Goal: Information Seeking & Learning: Learn about a topic

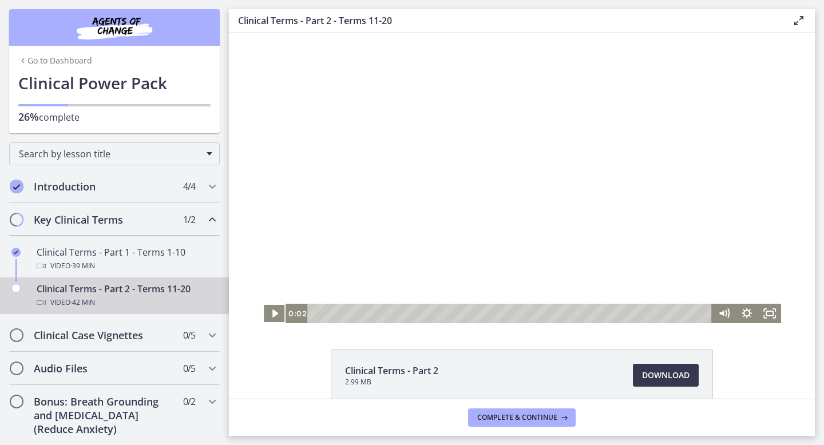
scroll to position [33, 0]
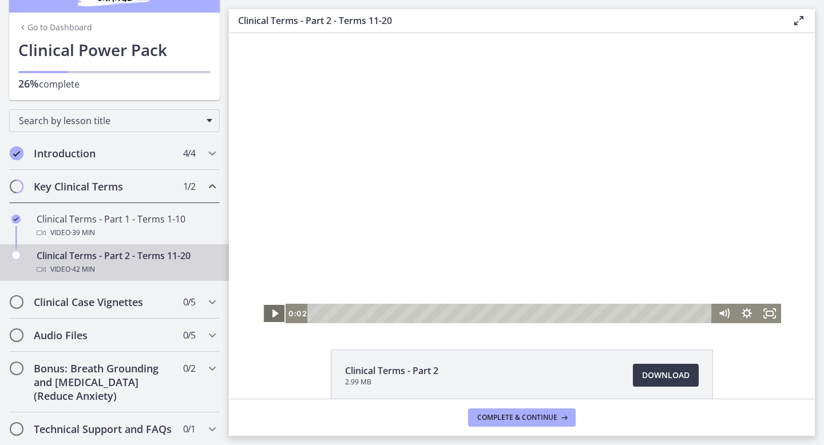
click at [272, 311] on icon "Play Video" at bounding box center [275, 314] width 6 height 8
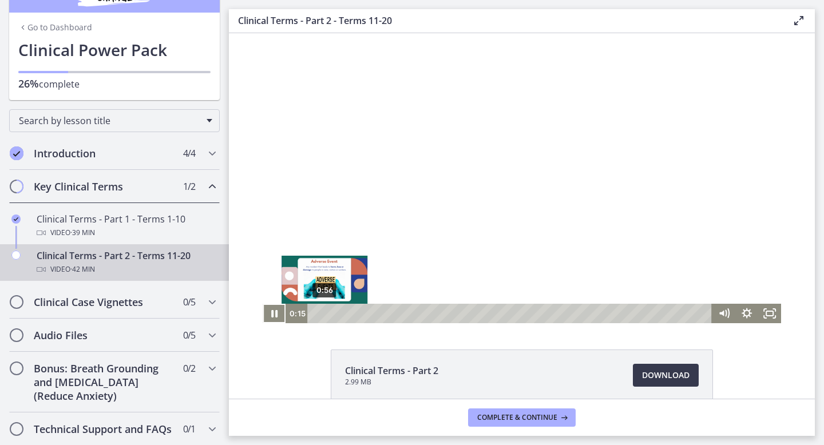
click at [325, 313] on div "0:56" at bounding box center [511, 313] width 391 height 19
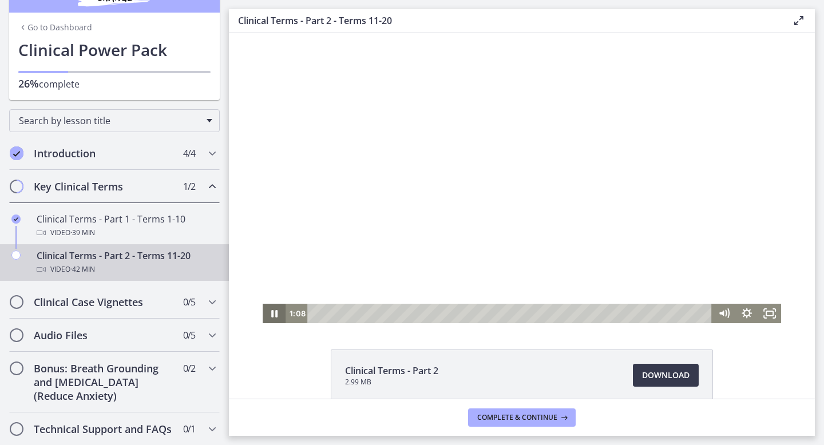
click at [277, 314] on icon "Pause" at bounding box center [274, 313] width 23 height 19
click at [274, 314] on icon "Play Video" at bounding box center [275, 314] width 6 height 8
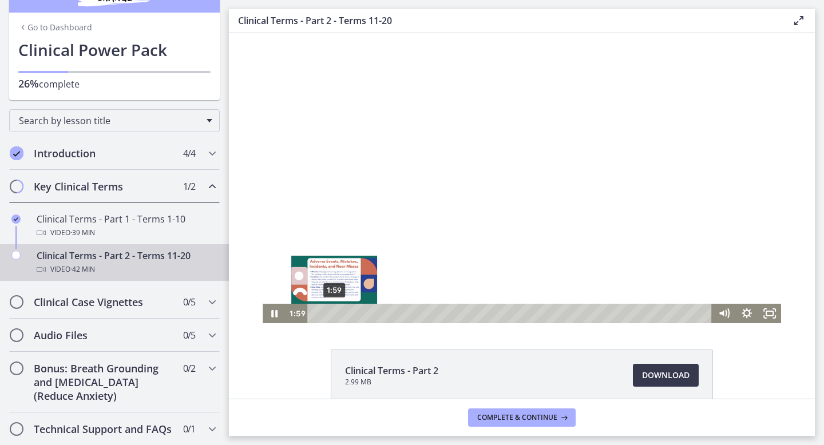
click at [334, 315] on div "1:59" at bounding box center [511, 313] width 391 height 19
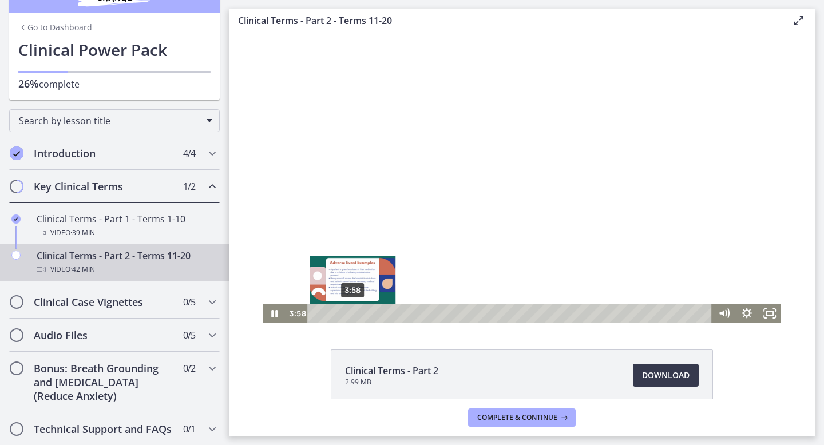
click at [353, 315] on div "3:58" at bounding box center [511, 313] width 391 height 19
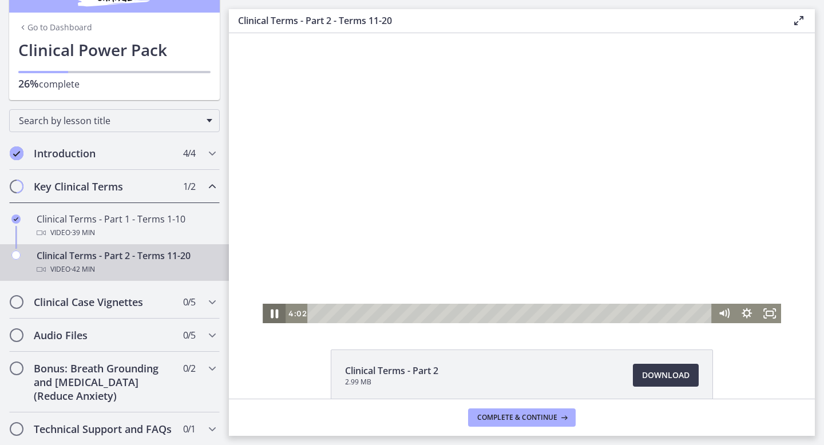
click at [272, 318] on icon "Pause" at bounding box center [273, 313] width 27 height 23
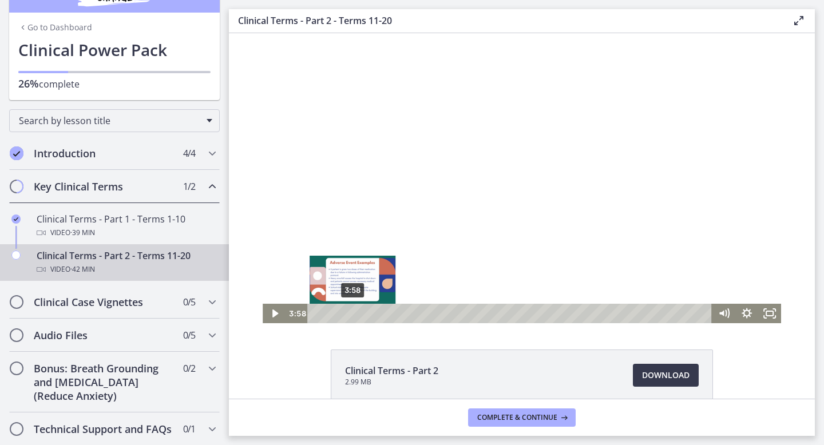
click at [353, 313] on div "Playbar" at bounding box center [352, 313] width 6 height 6
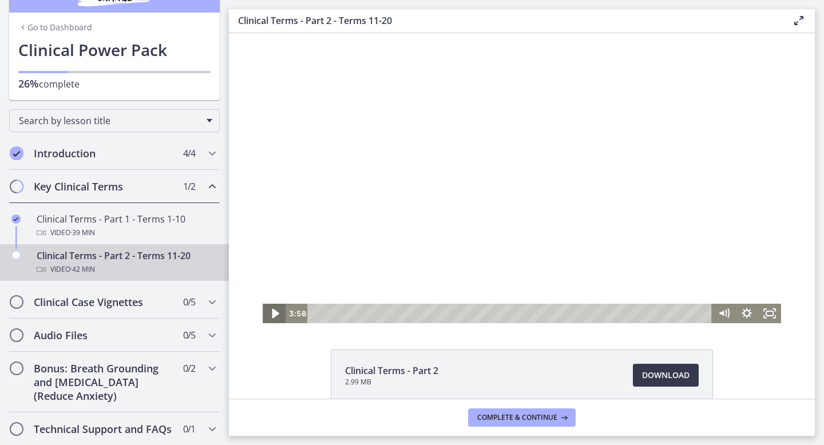
click at [275, 316] on icon "Play Video" at bounding box center [275, 313] width 27 height 23
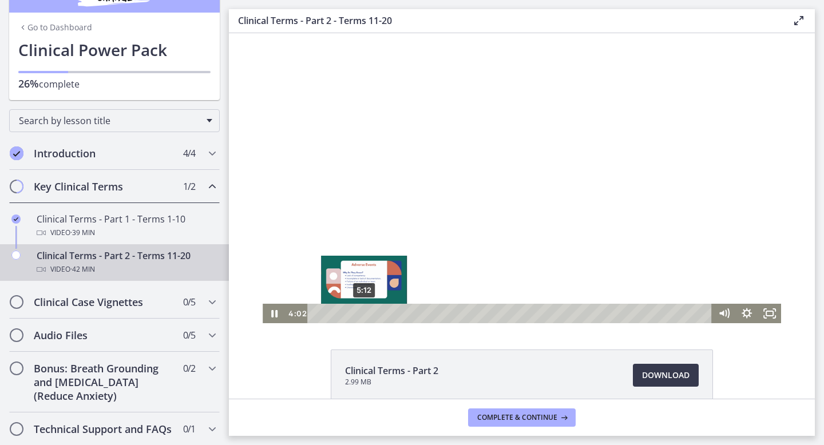
click at [364, 314] on div "5:12" at bounding box center [511, 313] width 391 height 19
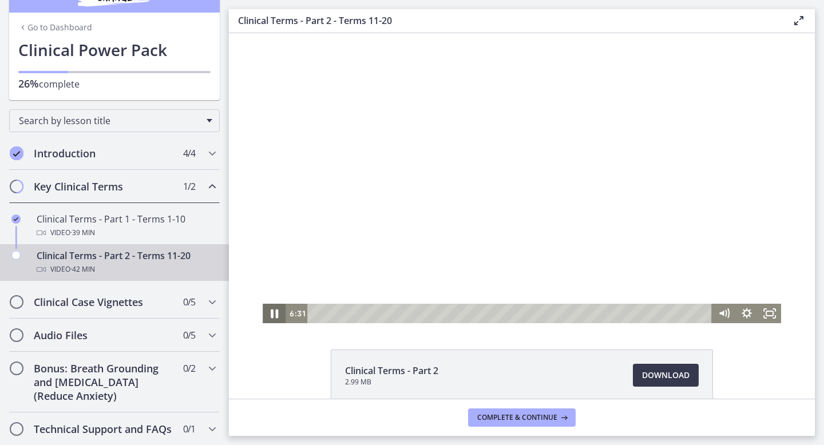
click at [274, 319] on icon "Pause" at bounding box center [273, 313] width 27 height 23
click at [273, 317] on icon "Play Video" at bounding box center [275, 314] width 6 height 8
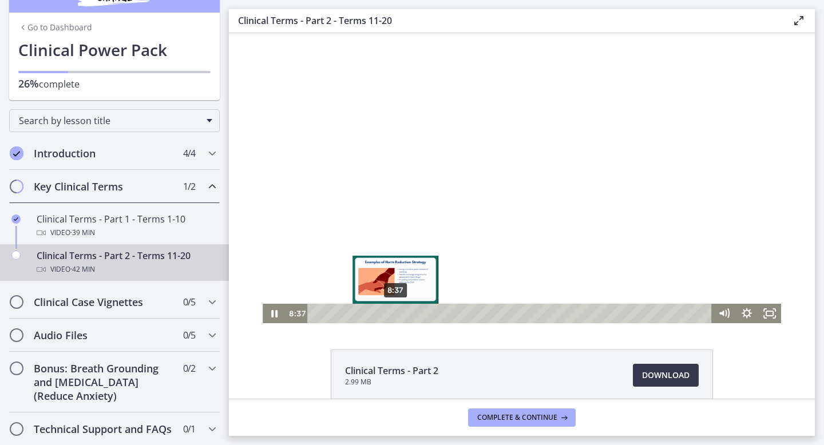
click at [396, 315] on div "8:37" at bounding box center [511, 313] width 391 height 19
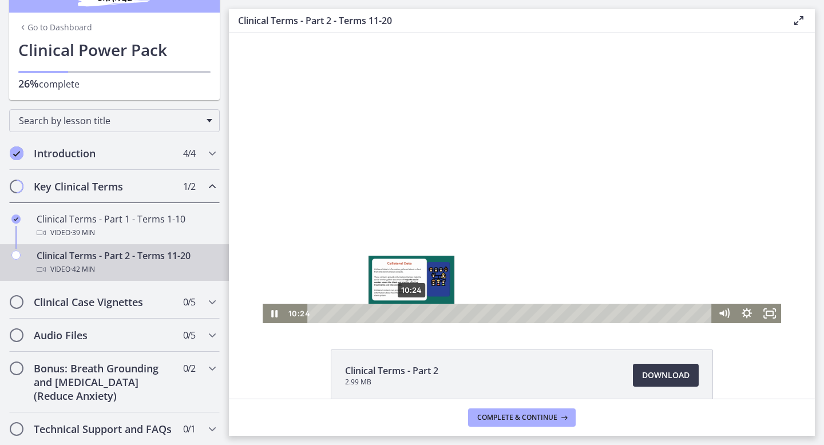
click at [412, 315] on div "10:24" at bounding box center [511, 313] width 391 height 19
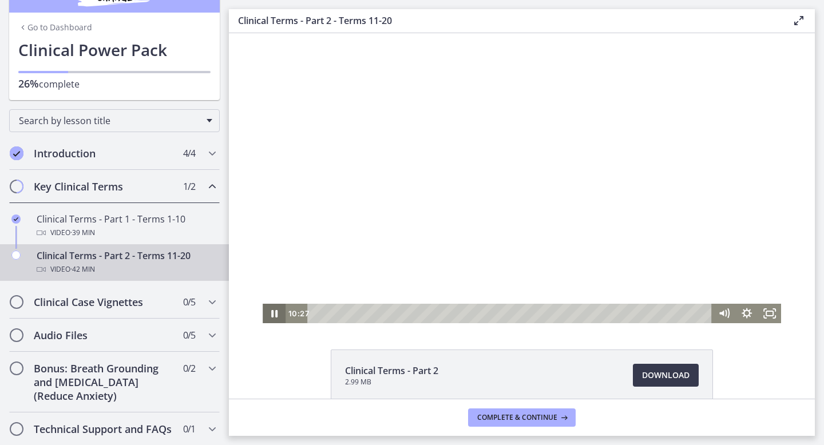
click at [275, 317] on icon "Pause" at bounding box center [274, 313] width 23 height 19
click at [272, 315] on icon "Play Video" at bounding box center [275, 314] width 6 height 8
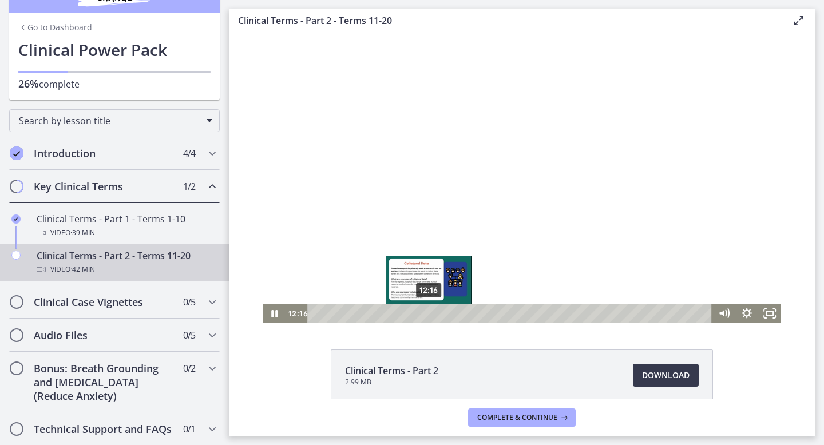
click at [429, 313] on div "12:16" at bounding box center [511, 313] width 391 height 19
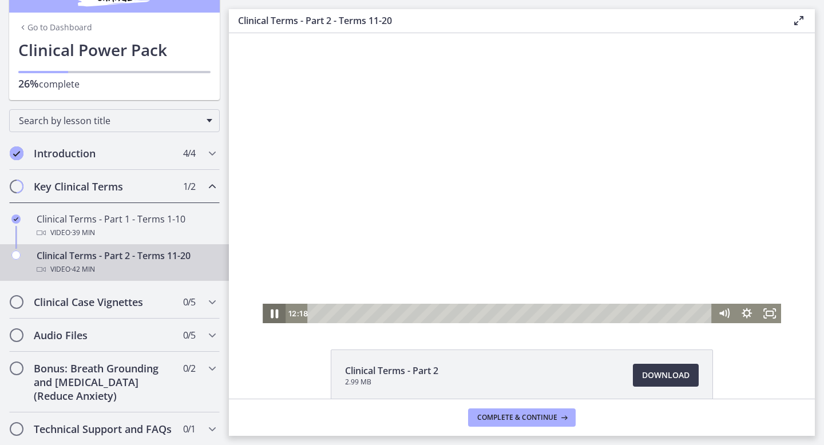
click at [275, 314] on icon "Pause" at bounding box center [273, 313] width 27 height 23
click at [277, 317] on icon "Play Video" at bounding box center [275, 313] width 27 height 23
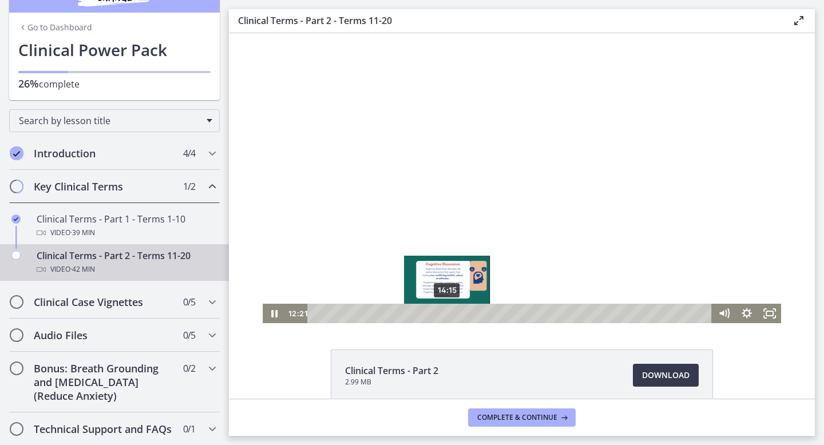
click at [448, 314] on div "14:15" at bounding box center [511, 313] width 391 height 19
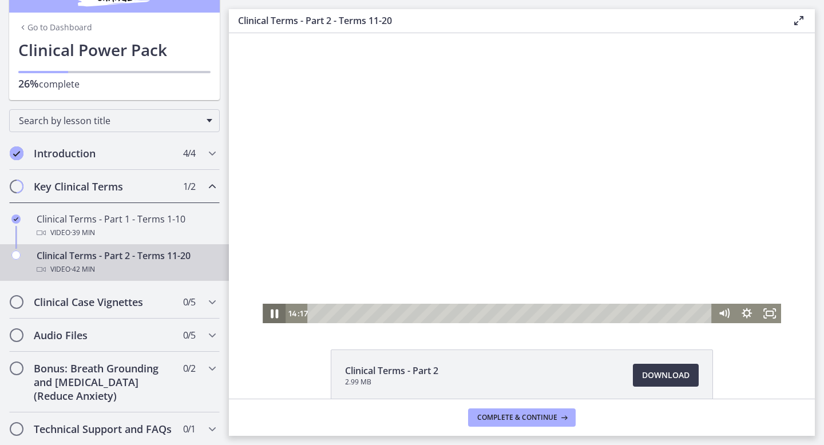
click at [272, 315] on icon "Pause" at bounding box center [274, 314] width 7 height 9
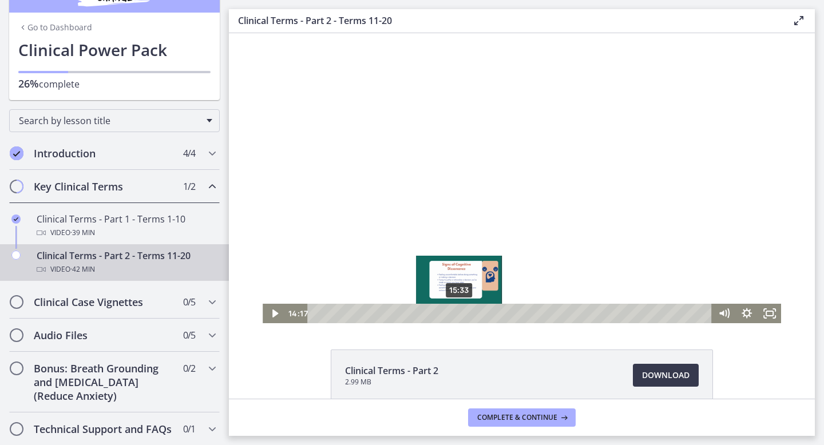
click at [460, 313] on div "15:33" at bounding box center [511, 313] width 391 height 19
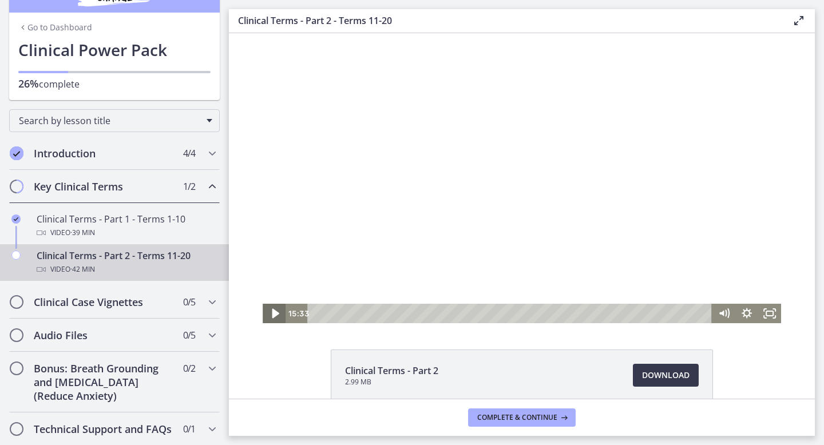
click at [276, 318] on icon "Play Video" at bounding box center [275, 313] width 27 height 23
click at [276, 318] on icon "Pause" at bounding box center [274, 313] width 23 height 19
click at [276, 318] on icon "Play Video" at bounding box center [274, 313] width 23 height 19
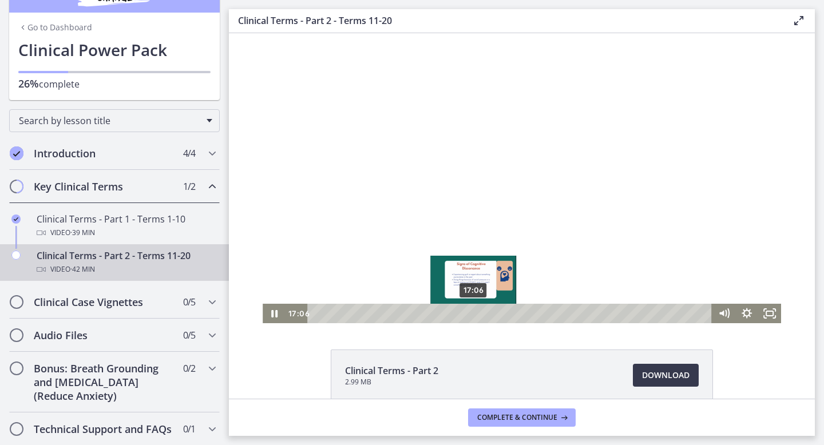
click at [474, 314] on div "17:06" at bounding box center [511, 313] width 391 height 19
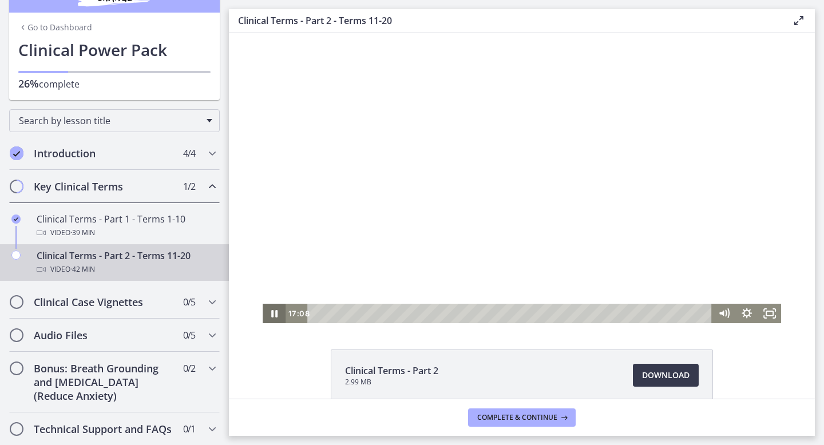
click at [272, 315] on icon "Pause" at bounding box center [274, 313] width 6 height 7
click at [276, 311] on icon "Play Video" at bounding box center [275, 313] width 27 height 23
click at [274, 314] on icon "Pause" at bounding box center [273, 313] width 27 height 23
click at [272, 314] on icon "Play Video" at bounding box center [275, 314] width 6 height 8
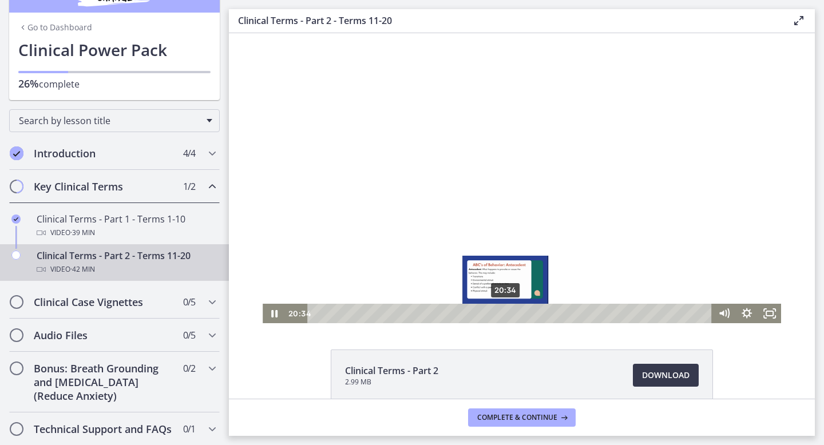
click at [506, 317] on div "20:34" at bounding box center [511, 313] width 391 height 19
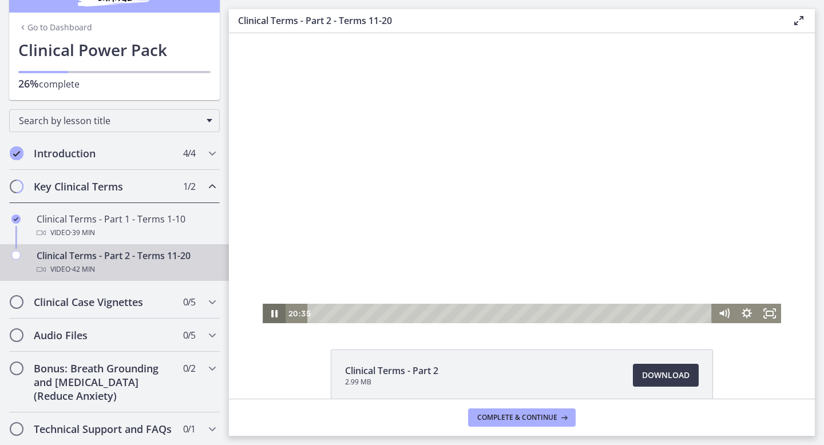
click at [271, 315] on icon "Pause" at bounding box center [274, 313] width 6 height 7
click at [271, 315] on icon "Play Video" at bounding box center [274, 313] width 23 height 19
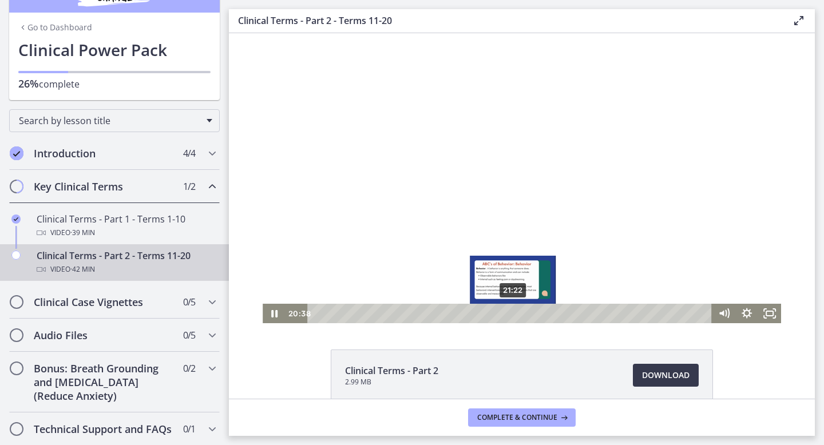
click at [513, 316] on div "21:22" at bounding box center [511, 313] width 391 height 19
click at [524, 313] on div "22:33" at bounding box center [511, 313] width 391 height 19
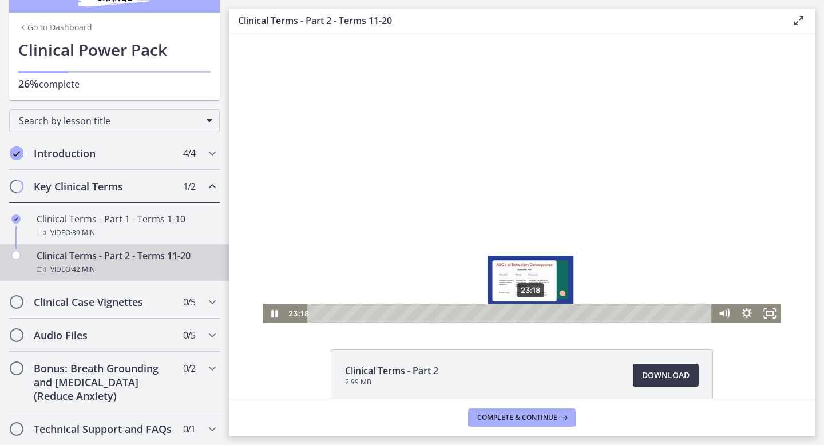
click at [531, 313] on div "23:18" at bounding box center [511, 313] width 391 height 19
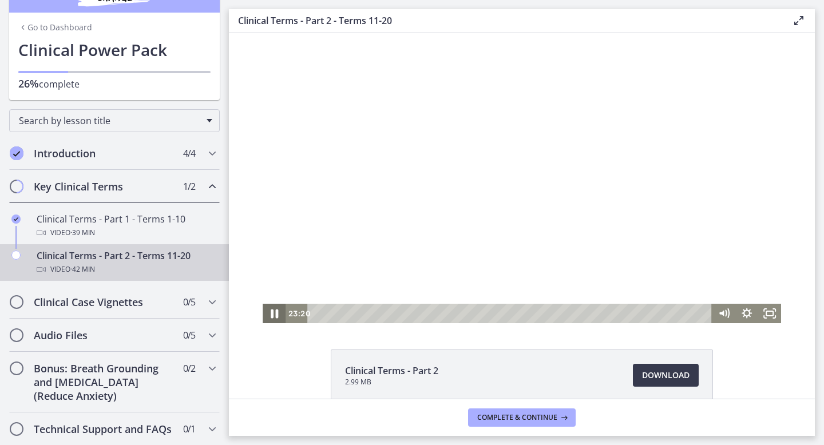
click at [274, 315] on icon "Pause" at bounding box center [273, 313] width 27 height 23
click at [275, 312] on icon "Play Video" at bounding box center [275, 314] width 6 height 8
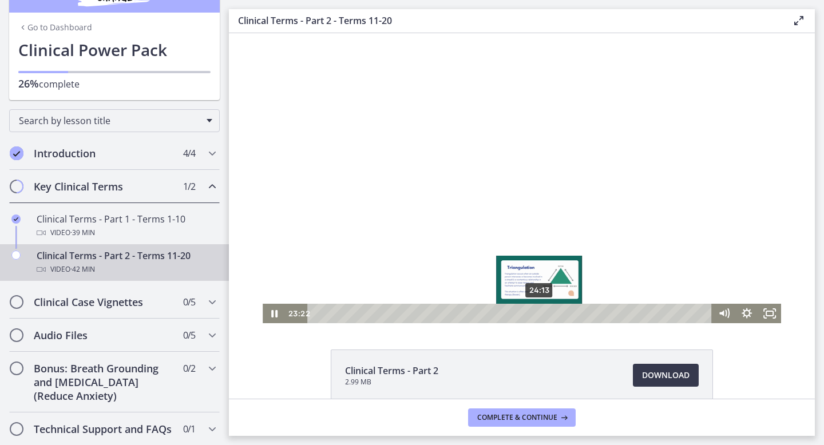
click at [540, 315] on div "24:13" at bounding box center [511, 313] width 391 height 19
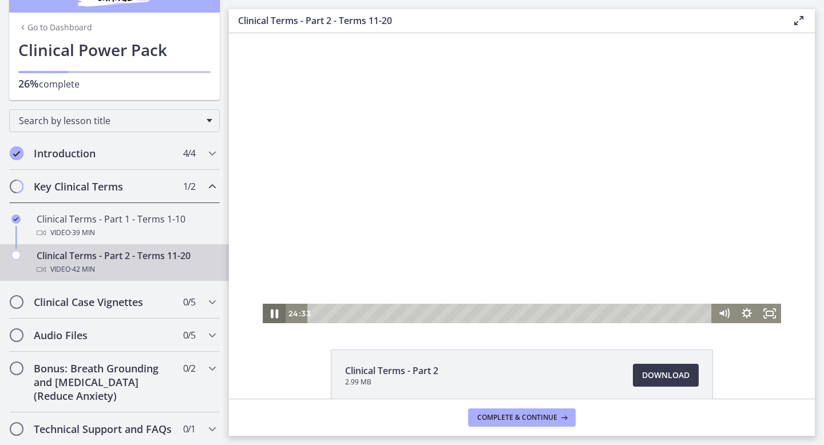
click at [272, 313] on icon "Pause" at bounding box center [274, 314] width 7 height 9
click at [272, 313] on icon "Play Video" at bounding box center [275, 314] width 6 height 8
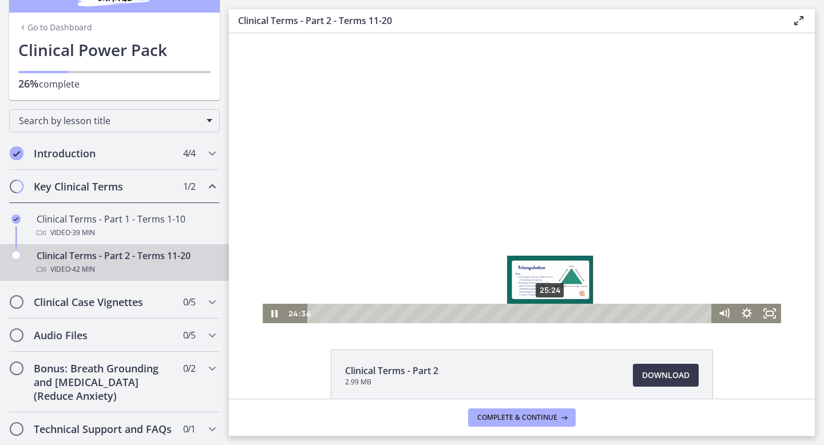
click at [551, 313] on div "25:24" at bounding box center [511, 313] width 391 height 19
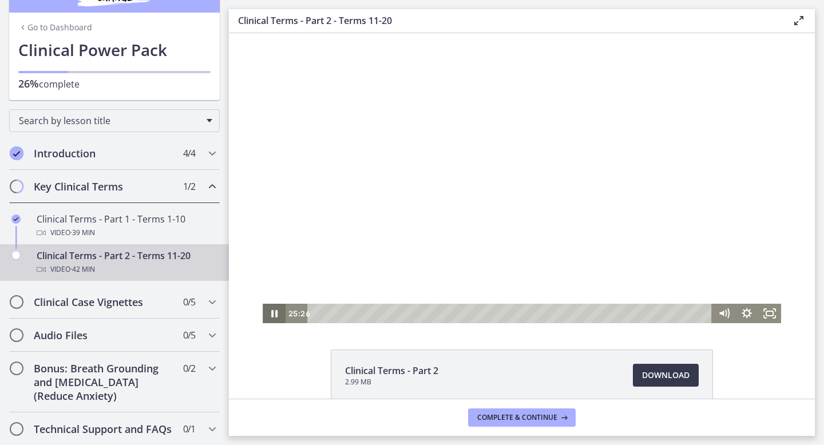
click at [275, 313] on icon "Pause" at bounding box center [274, 313] width 6 height 7
click at [269, 314] on icon "Play Video" at bounding box center [274, 313] width 23 height 19
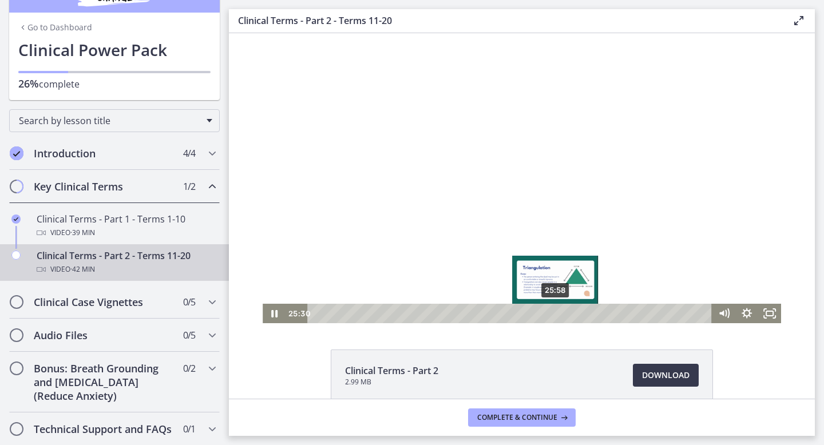
click at [556, 313] on div "25:58" at bounding box center [511, 313] width 391 height 19
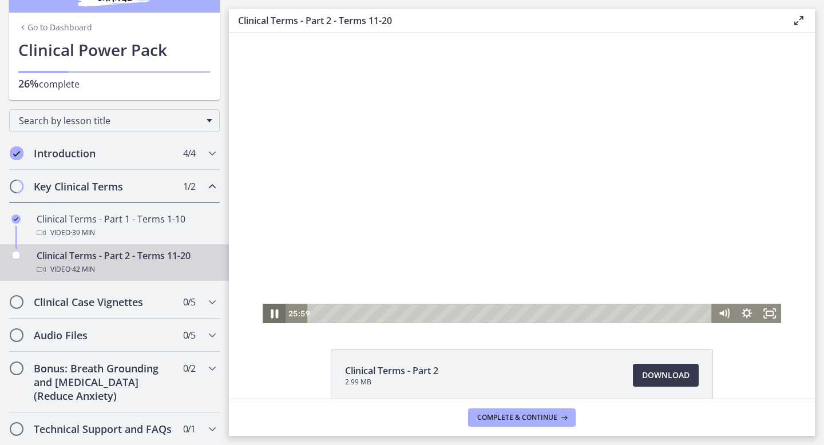
click at [278, 314] on icon "Pause" at bounding box center [273, 313] width 27 height 23
click at [276, 312] on icon "Play Video" at bounding box center [275, 314] width 6 height 8
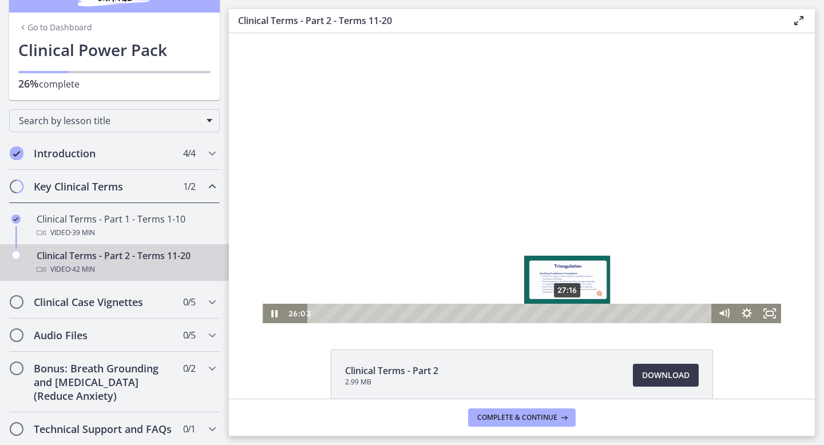
click at [568, 314] on div "27:16" at bounding box center [511, 313] width 391 height 19
click at [580, 311] on div "28:37" at bounding box center [511, 313] width 391 height 19
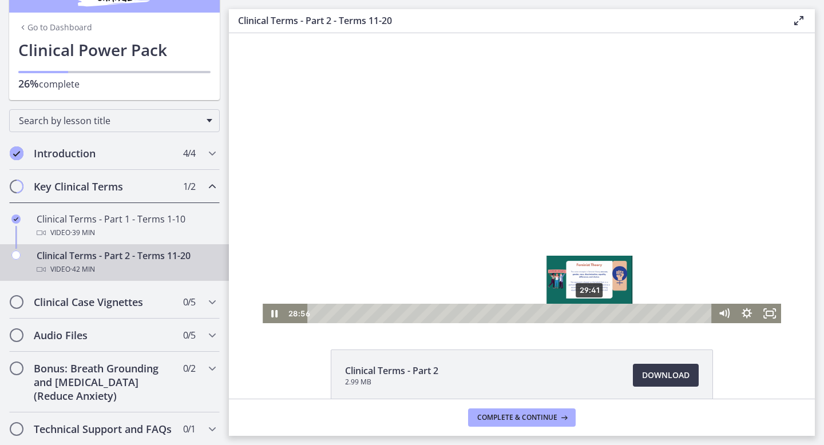
click at [590, 313] on div "29:41" at bounding box center [511, 313] width 391 height 19
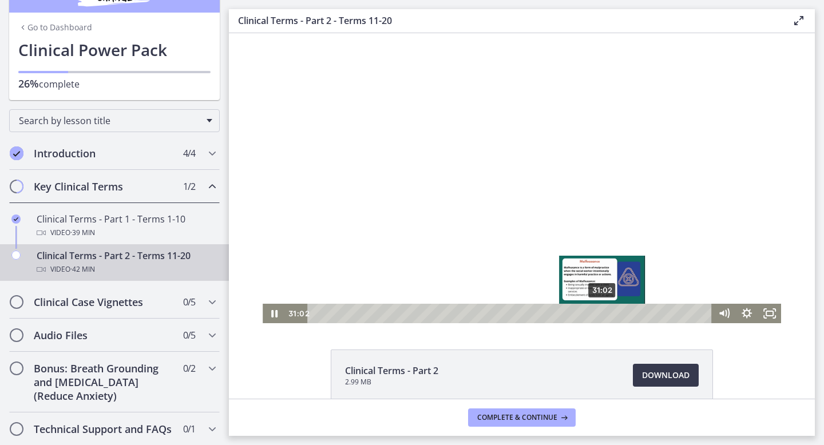
click at [603, 315] on div "31:02" at bounding box center [511, 313] width 391 height 19
click at [612, 315] on div "32:06" at bounding box center [511, 313] width 391 height 19
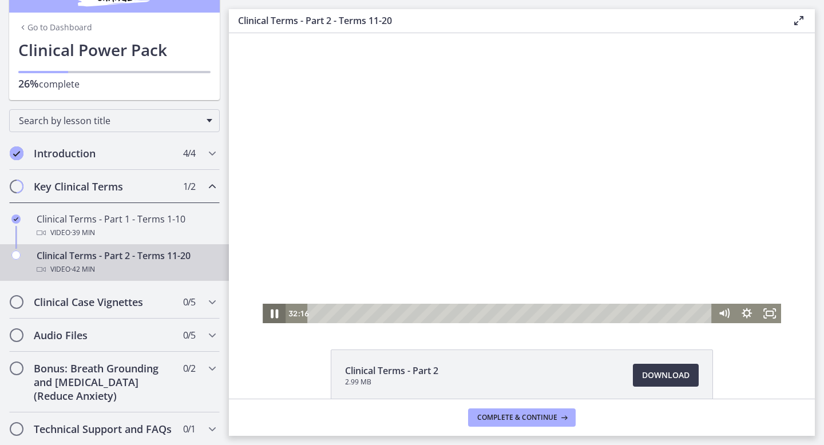
click at [275, 319] on icon "Pause" at bounding box center [273, 313] width 27 height 23
click at [271, 315] on icon "Play Video" at bounding box center [274, 313] width 23 height 19
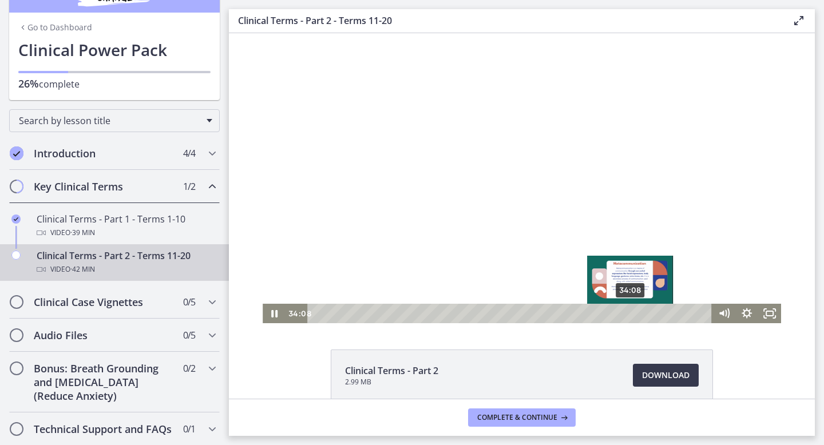
click at [631, 314] on div "34:08" at bounding box center [511, 313] width 391 height 19
click at [640, 313] on div "35:04" at bounding box center [511, 313] width 391 height 19
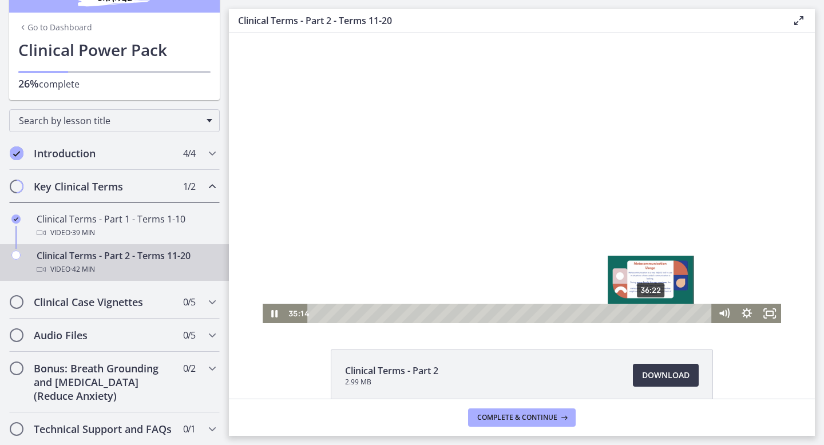
click at [652, 315] on div "36:22" at bounding box center [511, 313] width 391 height 19
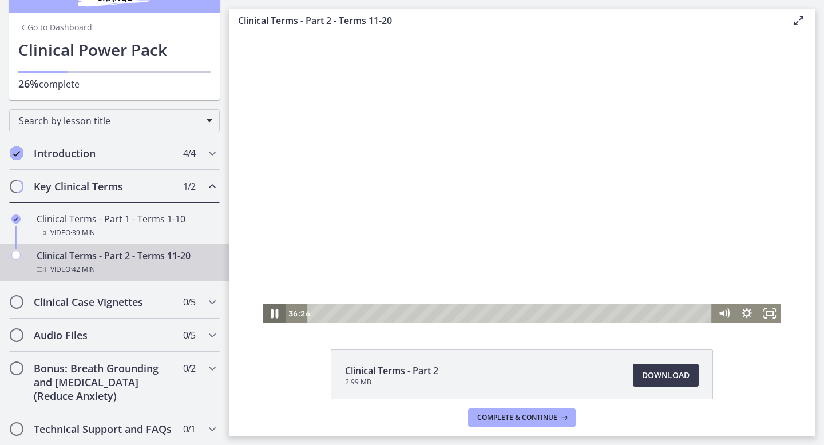
click at [274, 317] on icon "Pause" at bounding box center [273, 313] width 27 height 23
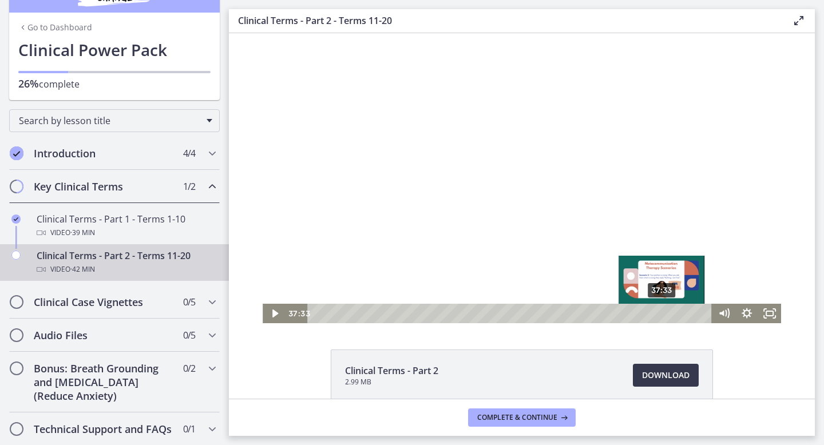
click at [663, 314] on div "37:33" at bounding box center [511, 313] width 391 height 19
click at [666, 315] on div "37:55" at bounding box center [511, 313] width 391 height 19
click at [667, 316] on div "Playbar" at bounding box center [666, 313] width 6 height 6
click at [669, 316] on div "38:14" at bounding box center [511, 313] width 391 height 19
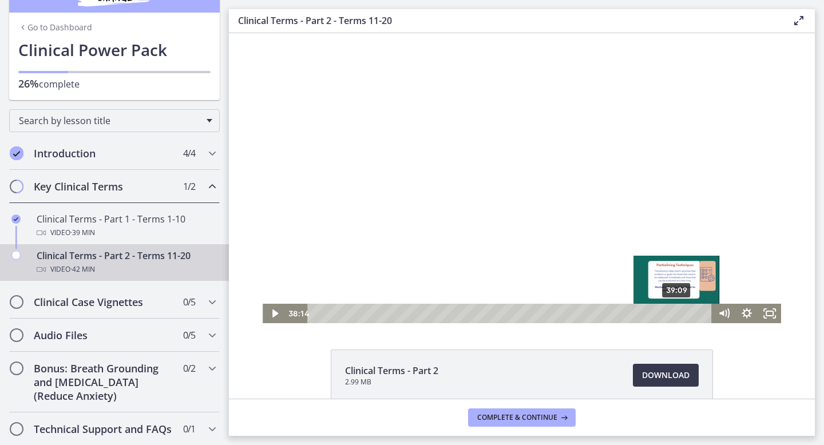
click at [678, 315] on div "39:09" at bounding box center [511, 313] width 391 height 19
click at [678, 315] on div "Playbar" at bounding box center [677, 313] width 6 height 6
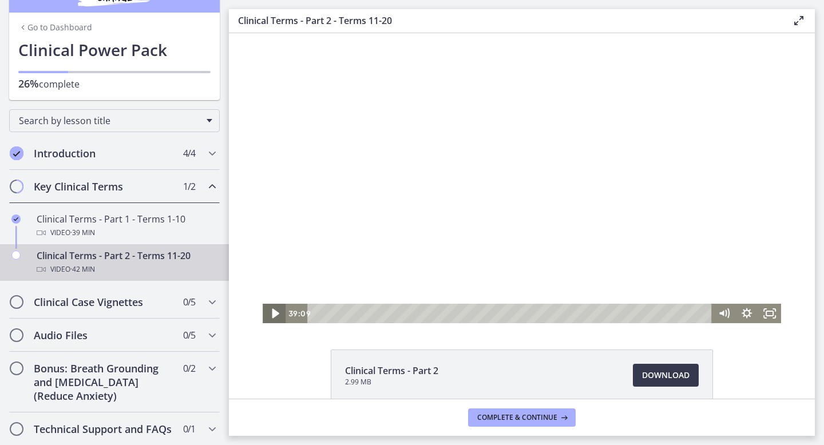
click at [275, 317] on icon "Play Video" at bounding box center [275, 313] width 27 height 23
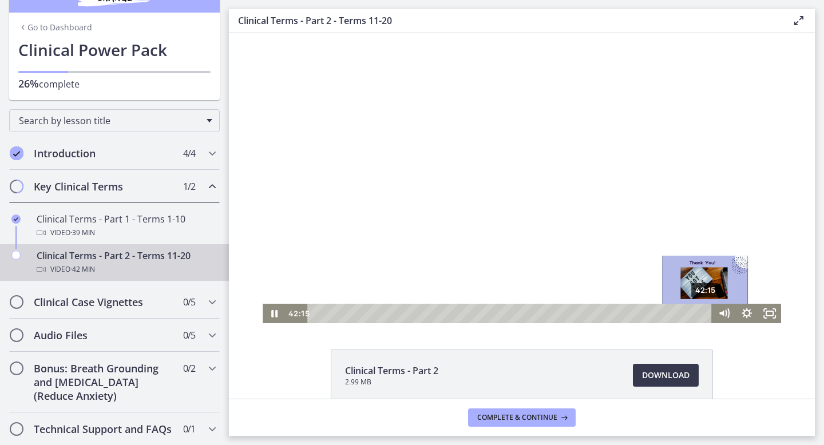
click at [706, 314] on div "42:15" at bounding box center [511, 313] width 391 height 19
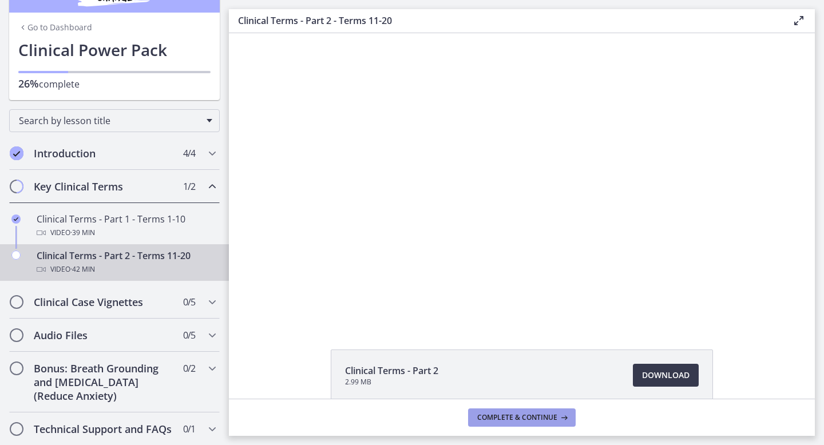
click at [528, 417] on span "Complete & continue" at bounding box center [517, 417] width 80 height 9
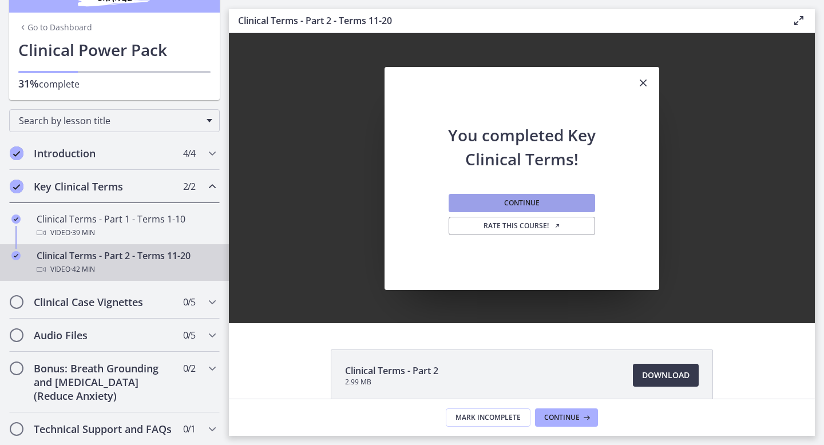
click at [549, 203] on button "Continue" at bounding box center [522, 203] width 147 height 18
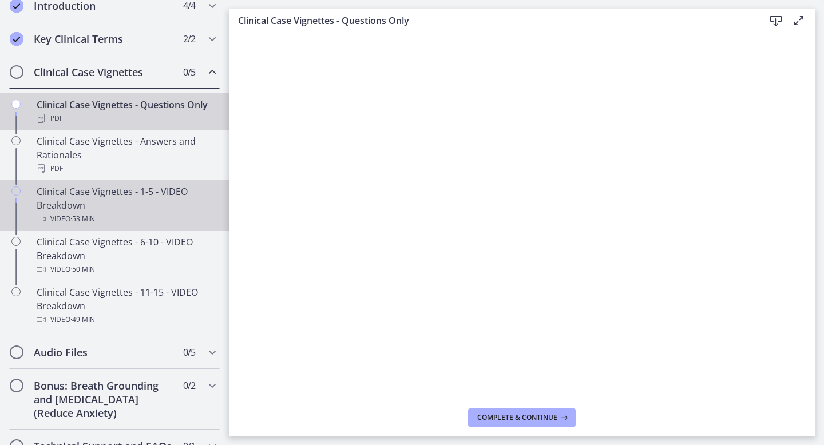
scroll to position [181, 0]
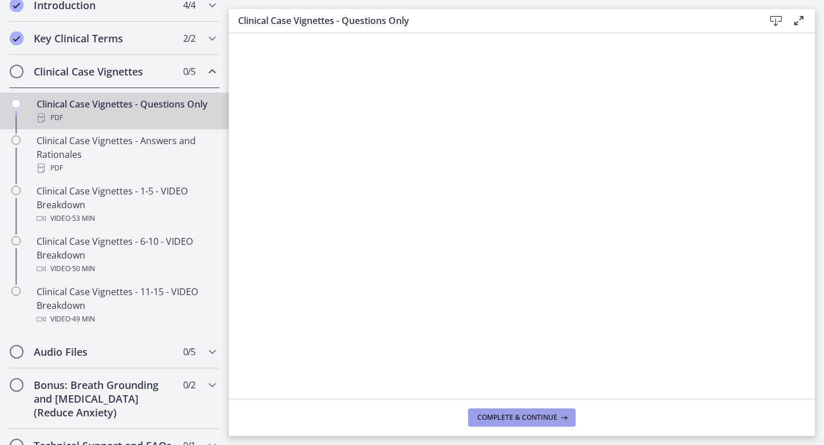
click at [523, 418] on span "Complete & continue" at bounding box center [517, 417] width 80 height 9
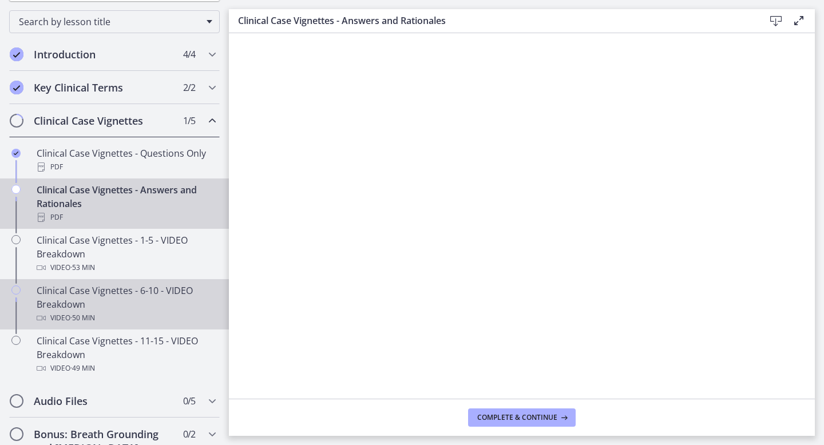
scroll to position [126, 0]
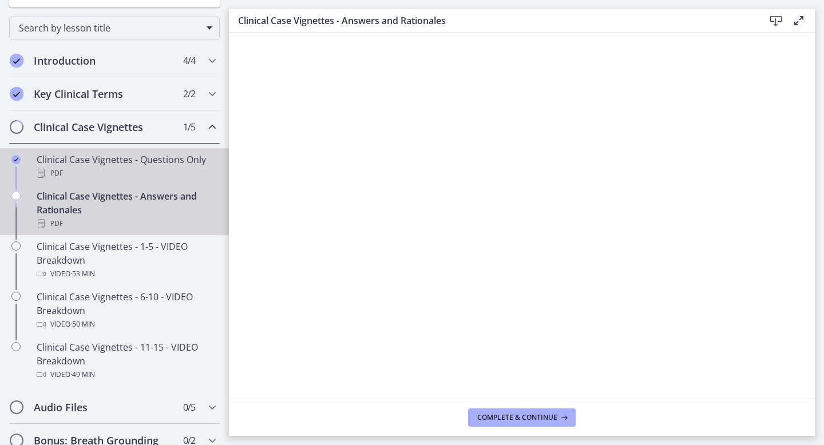
click at [156, 168] on div "PDF" at bounding box center [126, 174] width 179 height 14
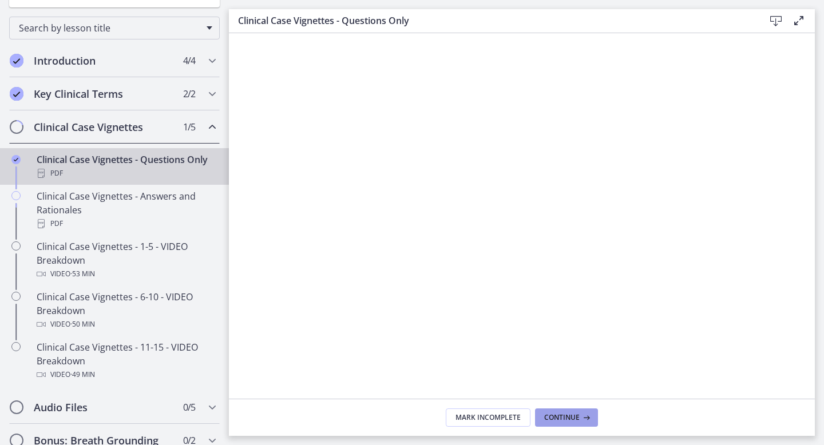
click at [568, 418] on span "Continue" at bounding box center [561, 417] width 35 height 9
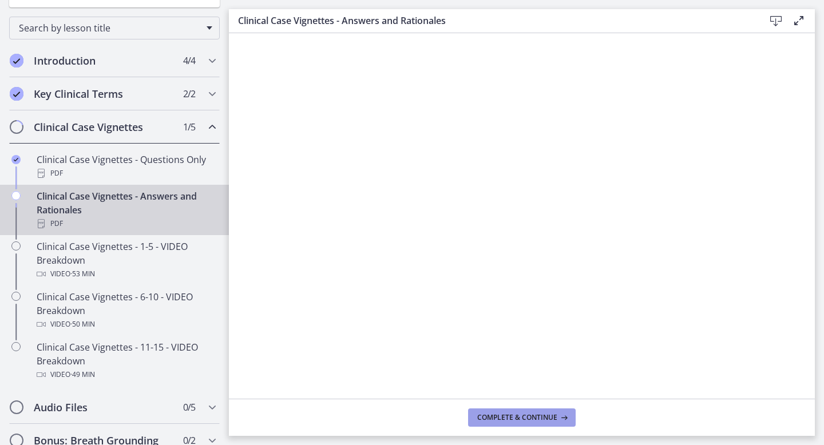
click at [530, 416] on span "Complete & continue" at bounding box center [517, 417] width 80 height 9
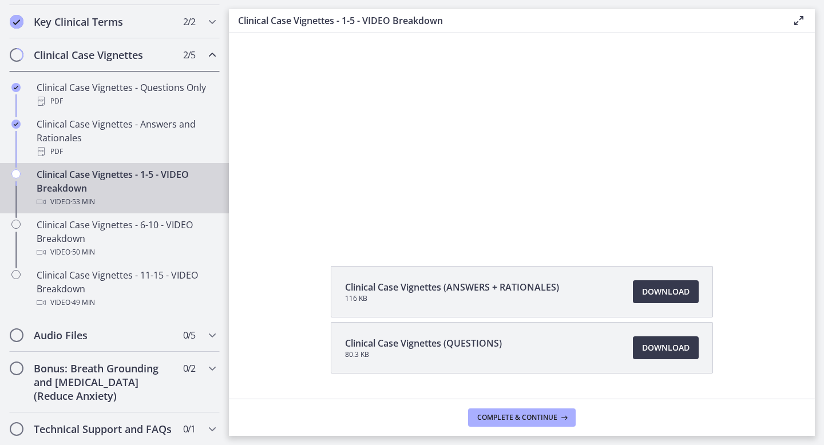
scroll to position [66, 0]
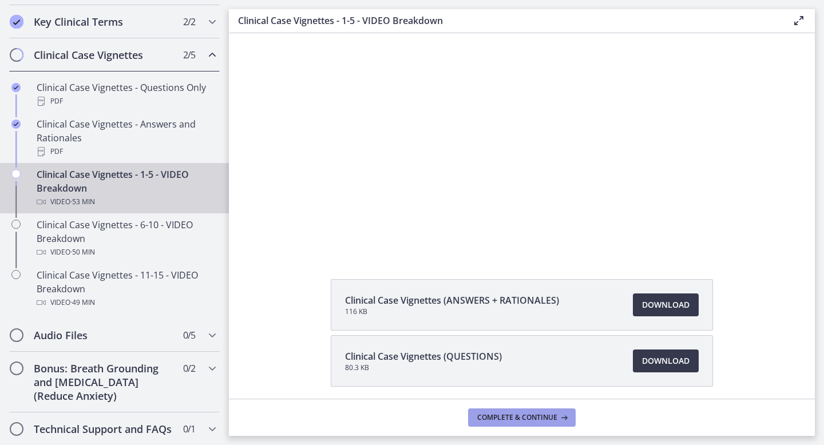
click at [526, 424] on button "Complete & continue" at bounding box center [522, 418] width 108 height 18
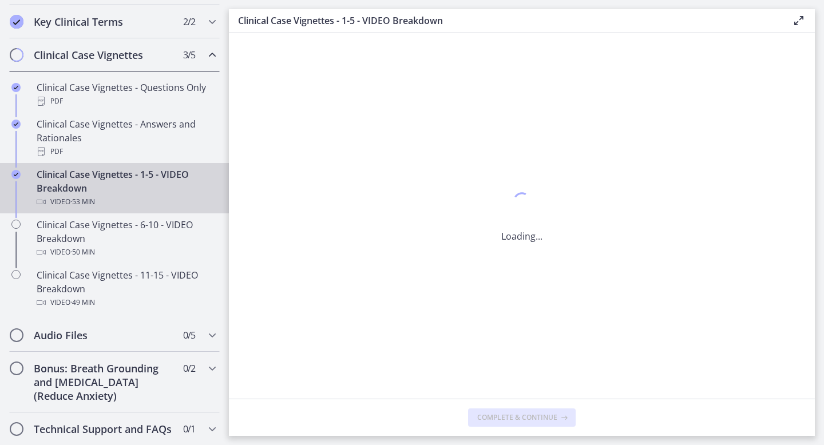
scroll to position [0, 0]
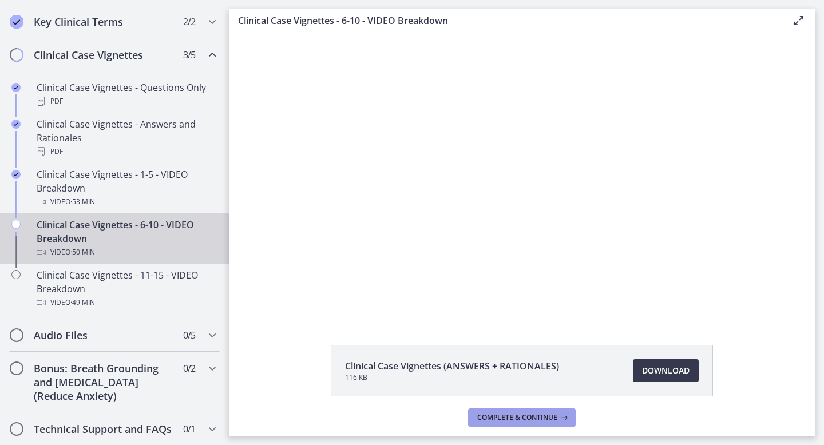
click at [526, 424] on button "Complete & continue" at bounding box center [522, 418] width 108 height 18
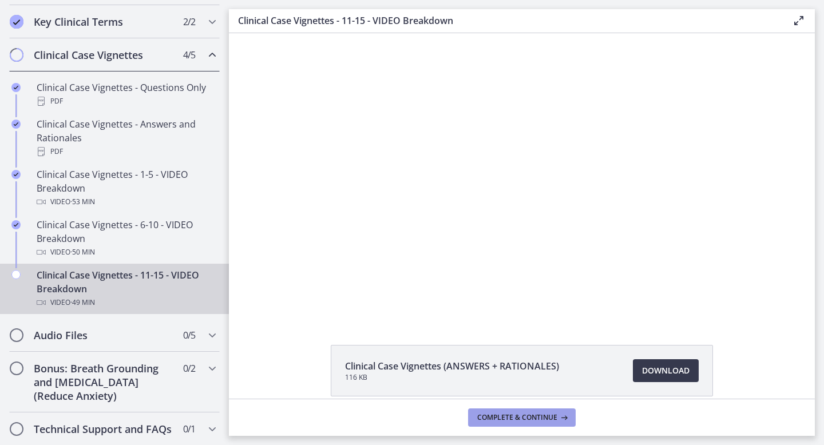
click at [526, 424] on button "Complete & continue" at bounding box center [522, 418] width 108 height 18
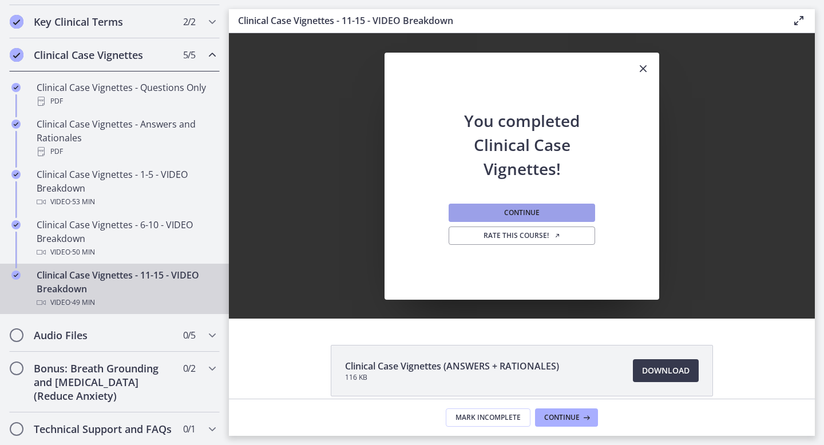
click at [557, 212] on button "Continue" at bounding box center [522, 213] width 147 height 18
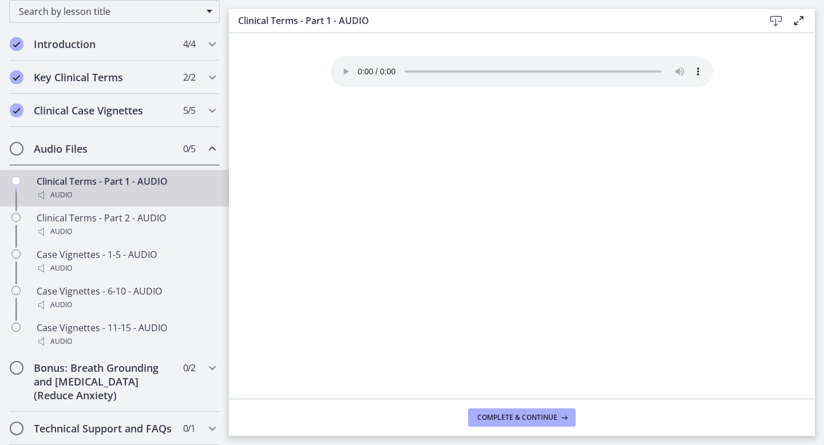
scroll to position [143, 0]
